Goal: Information Seeking & Learning: Check status

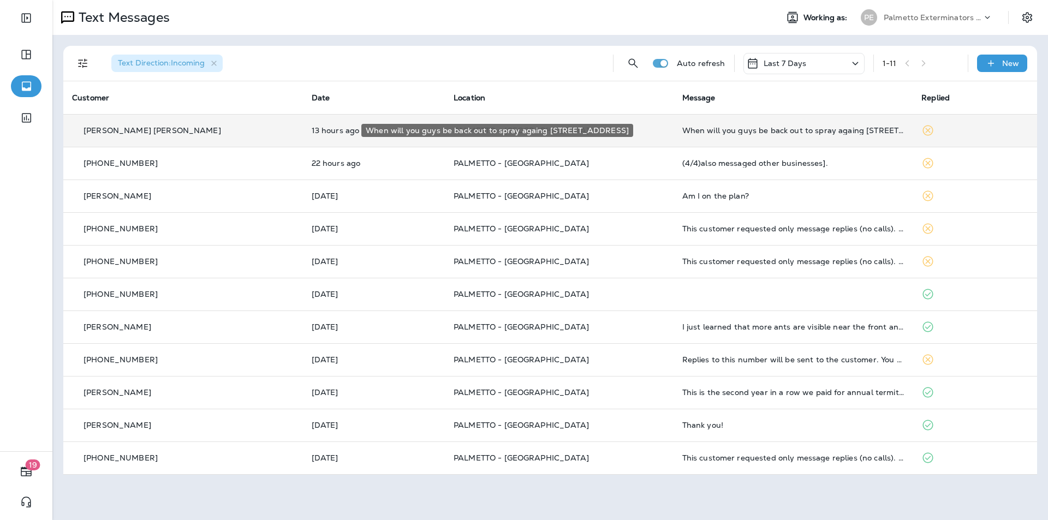
click at [737, 130] on div "When will you guys be back out to spray againg [STREET_ADDRESS]" at bounding box center [793, 130] width 222 height 9
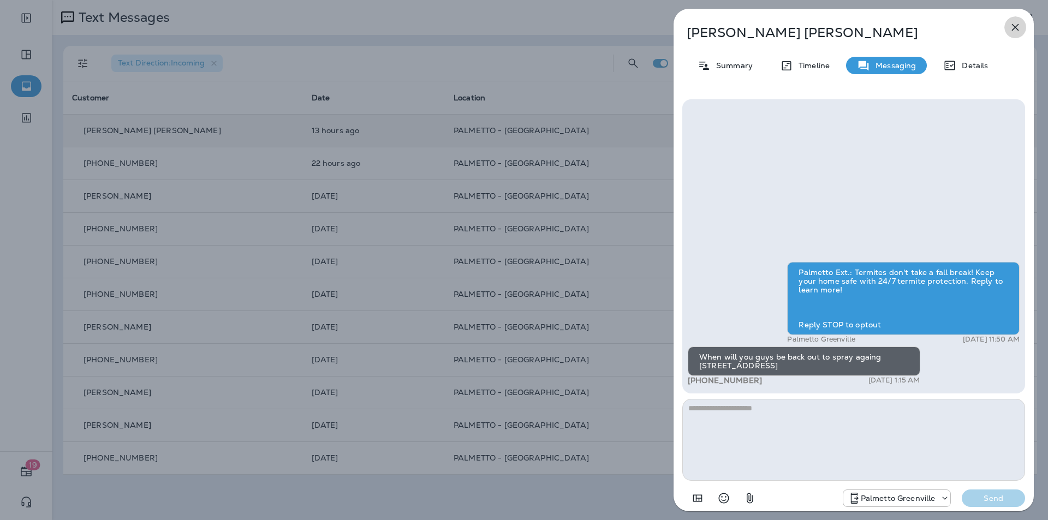
click at [1013, 25] on icon "button" at bounding box center [1015, 27] width 7 height 7
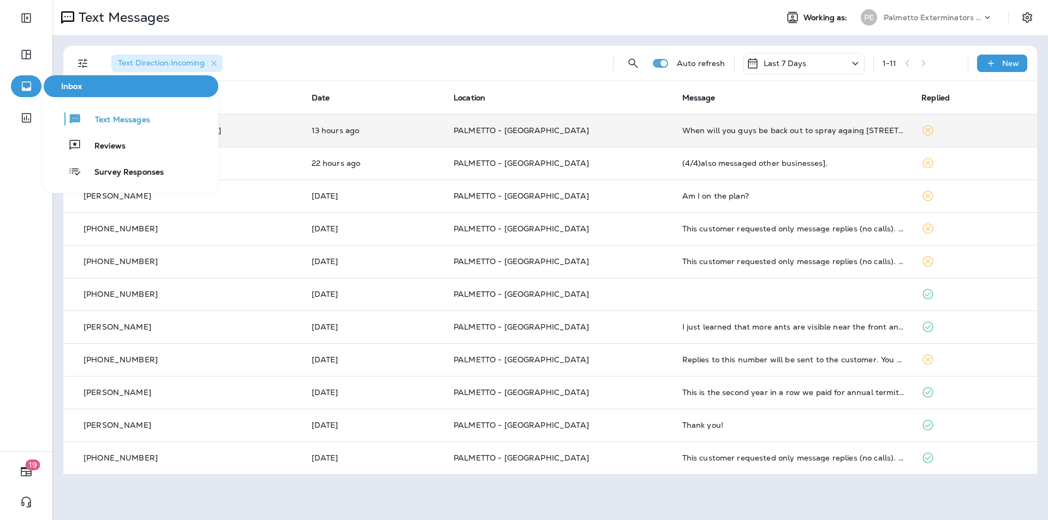
click at [25, 89] on icon "button" at bounding box center [26, 86] width 9 height 9
click at [105, 126] on button "Text Messages" at bounding box center [131, 119] width 175 height 22
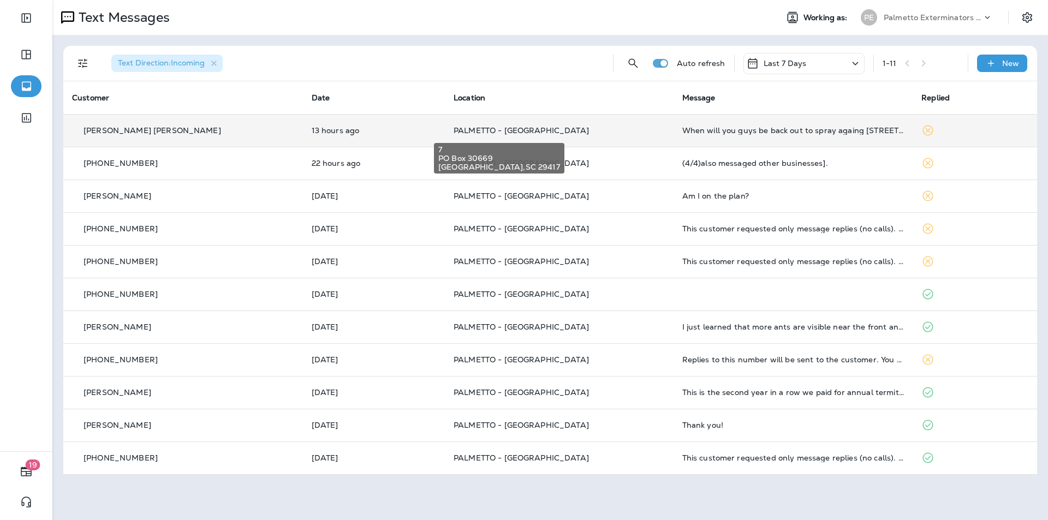
click at [508, 132] on span "PALMETTO - [GEOGRAPHIC_DATA]" at bounding box center [521, 131] width 135 height 10
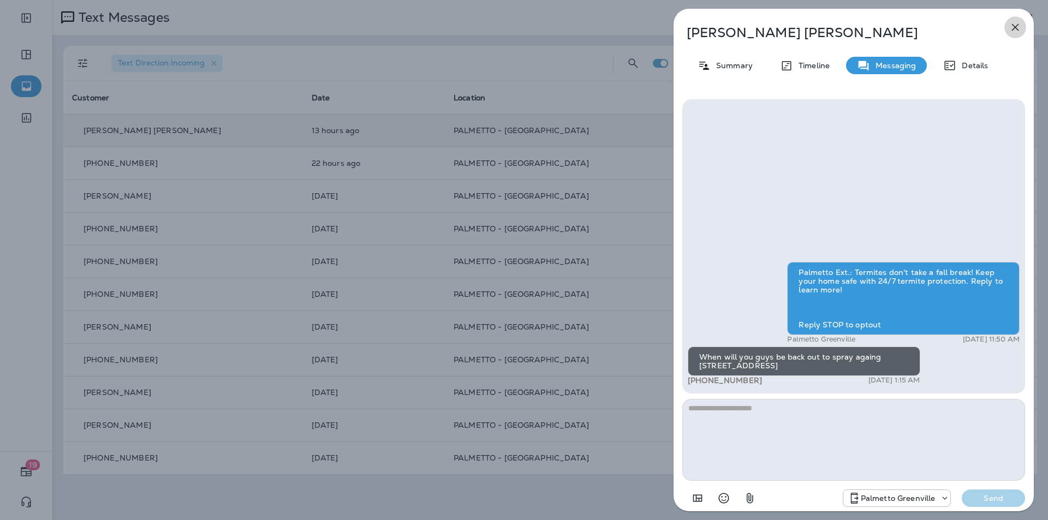
click at [1015, 30] on icon "button" at bounding box center [1015, 27] width 13 height 13
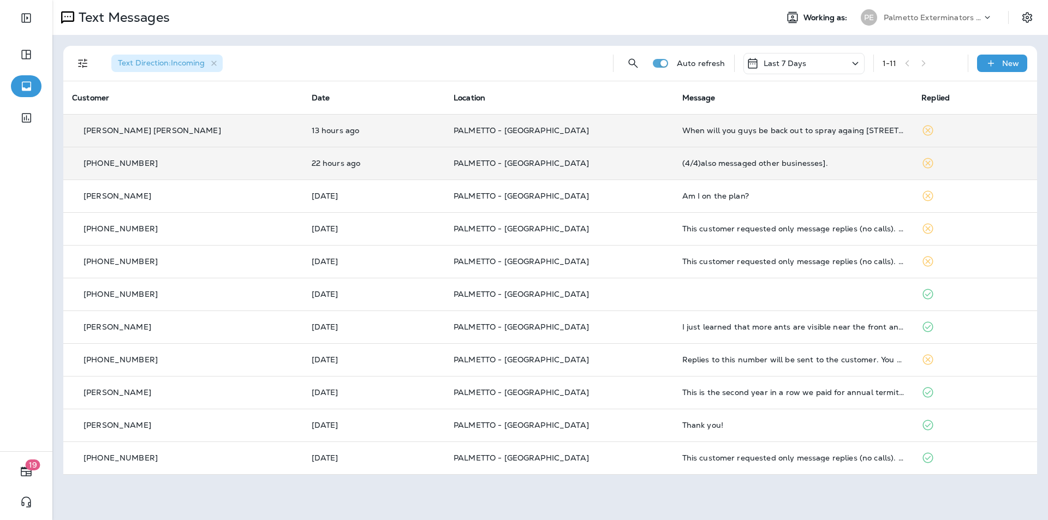
click at [516, 175] on td "PALMETTO - [GEOGRAPHIC_DATA]" at bounding box center [559, 163] width 229 height 33
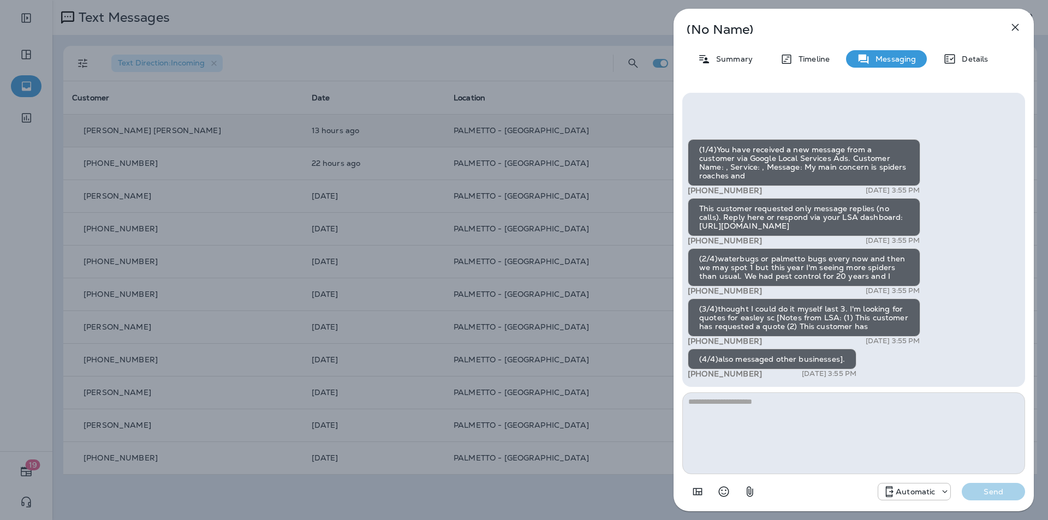
click at [1012, 28] on icon "button" at bounding box center [1015, 27] width 13 height 13
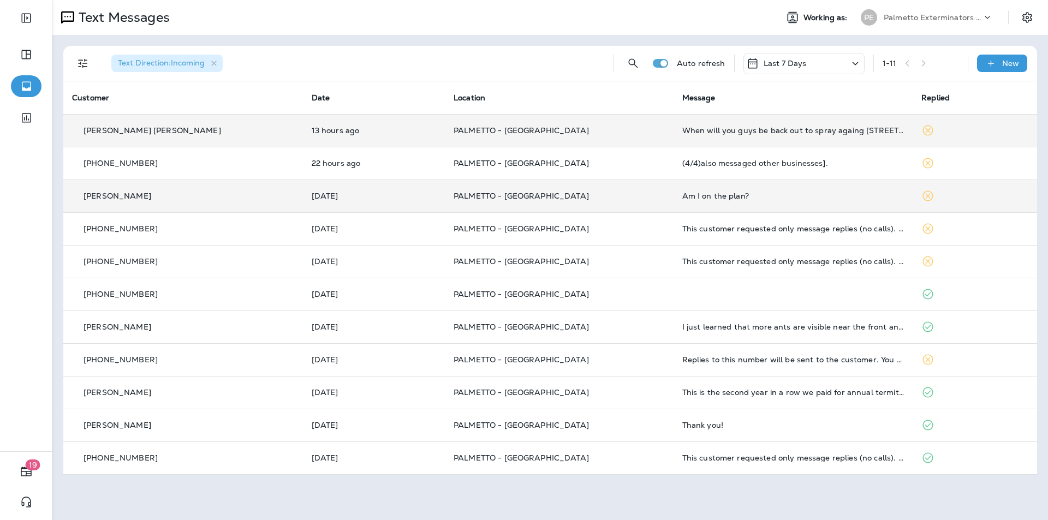
click at [632, 197] on td "PALMETTO - [GEOGRAPHIC_DATA]" at bounding box center [559, 196] width 229 height 33
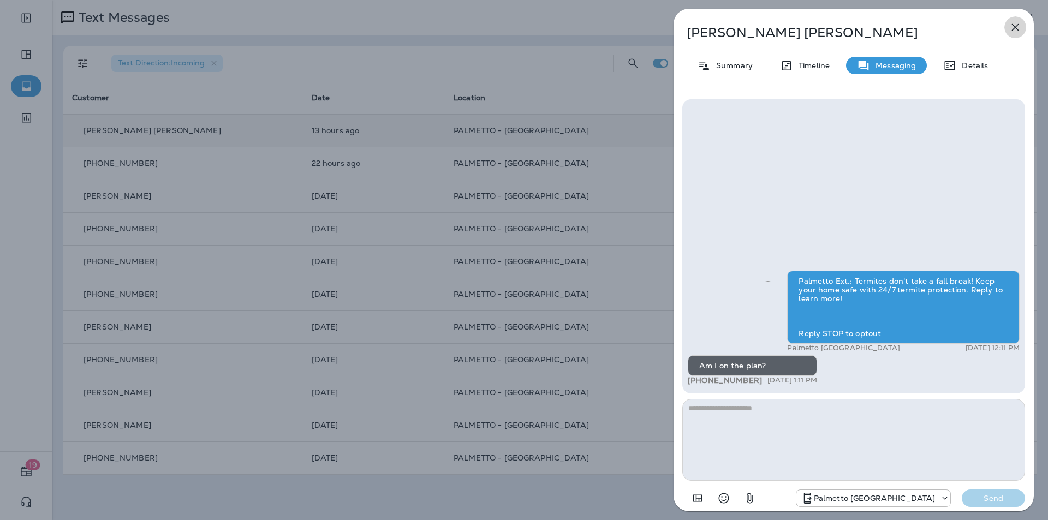
click at [1014, 28] on icon "button" at bounding box center [1015, 27] width 13 height 13
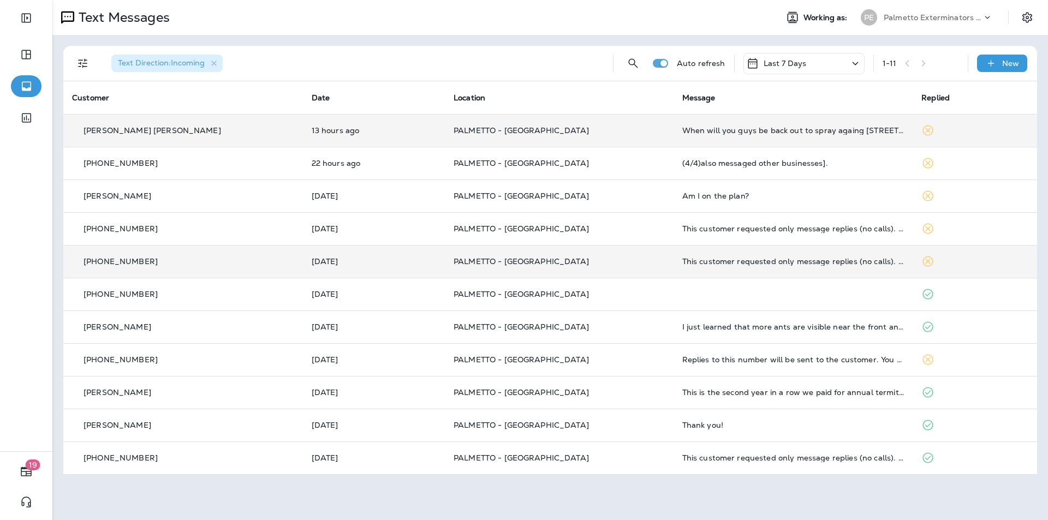
click at [585, 273] on td "PALMETTO - [GEOGRAPHIC_DATA]" at bounding box center [559, 261] width 229 height 33
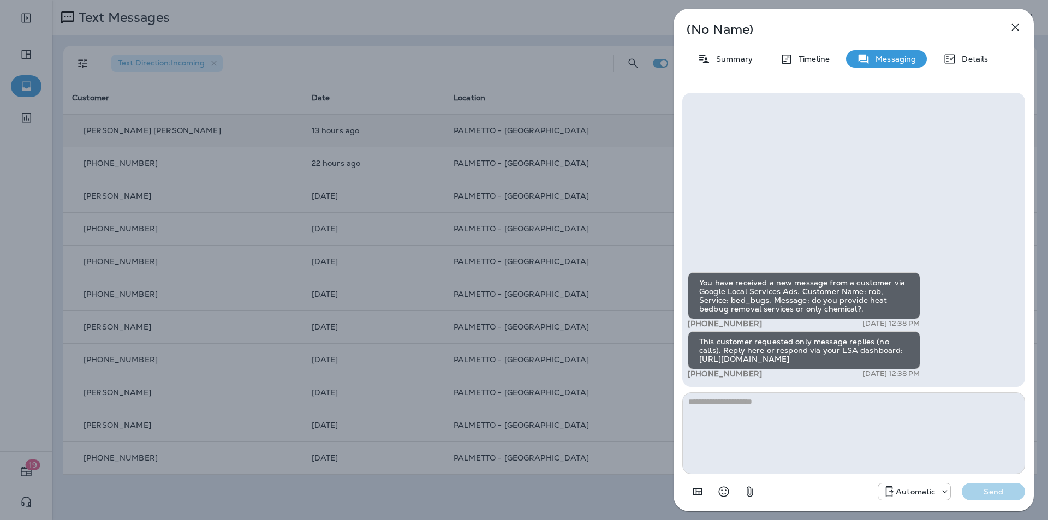
click at [1019, 26] on icon "button" at bounding box center [1015, 27] width 13 height 13
